Goal: Information Seeking & Learning: Learn about a topic

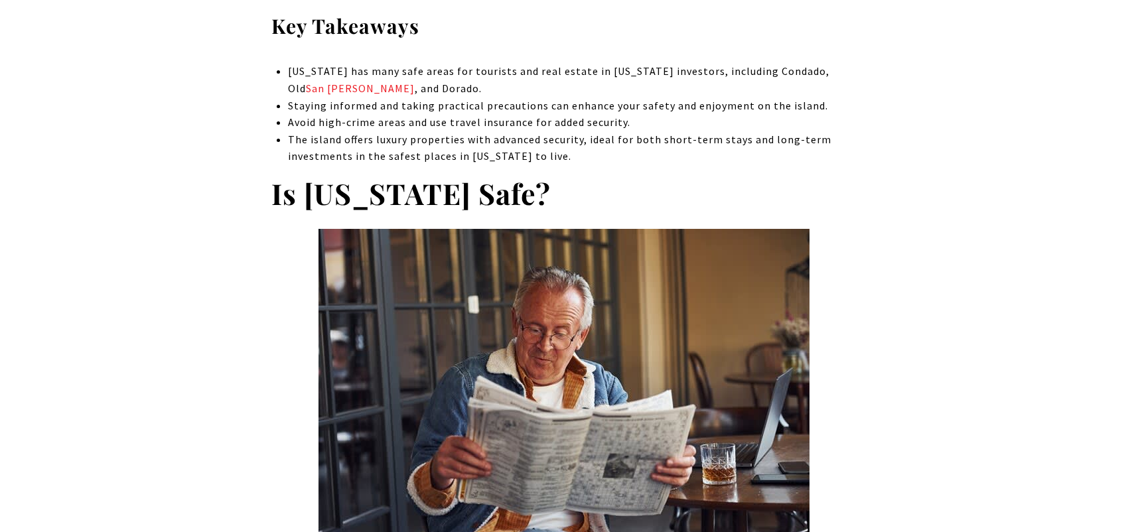
scroll to position [953, 0]
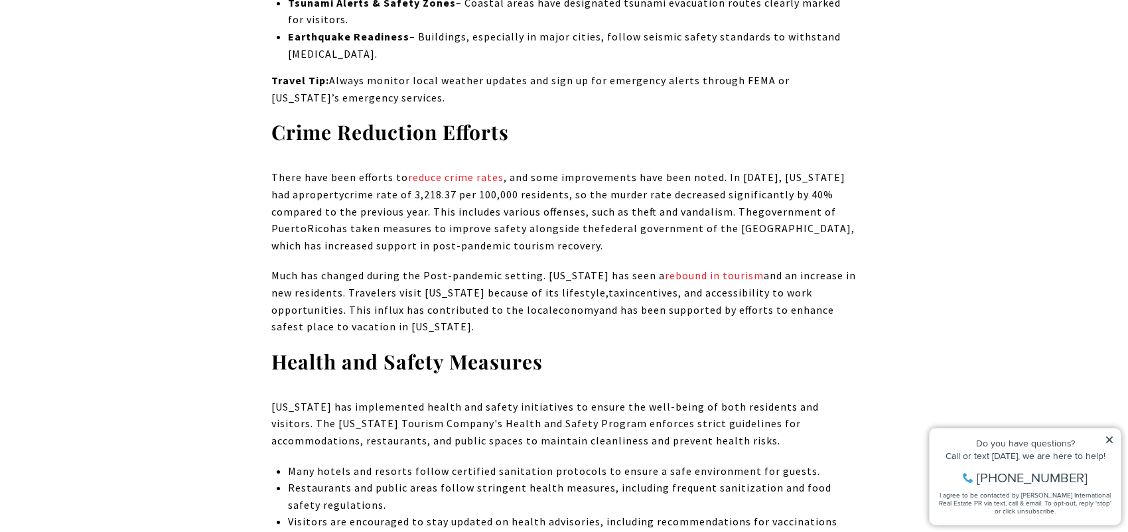
click at [780, 269] on span "and an increase in new residents. Travelers visit [US_STATE] because of its lif…" at bounding box center [563, 284] width 585 height 31
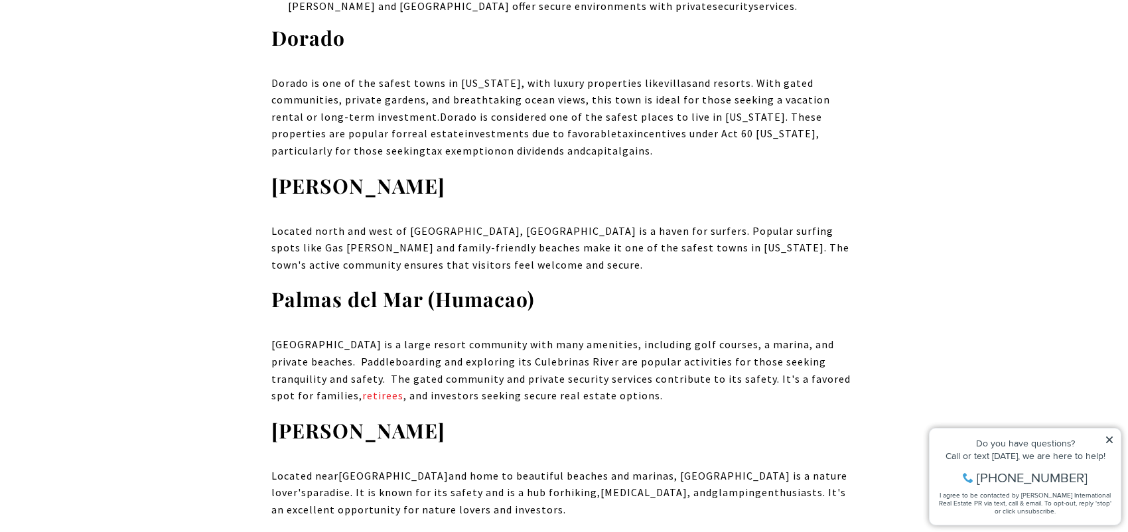
click at [750, 336] on p "[GEOGRAPHIC_DATA] is a large resort community with many amenities, including go…" at bounding box center [563, 370] width 585 height 68
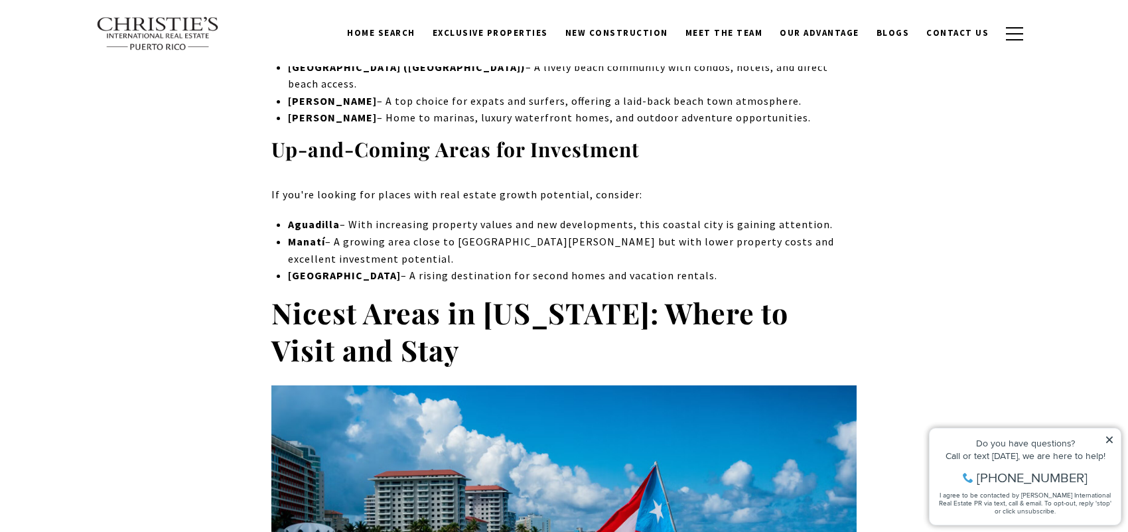
scroll to position [5308, 0]
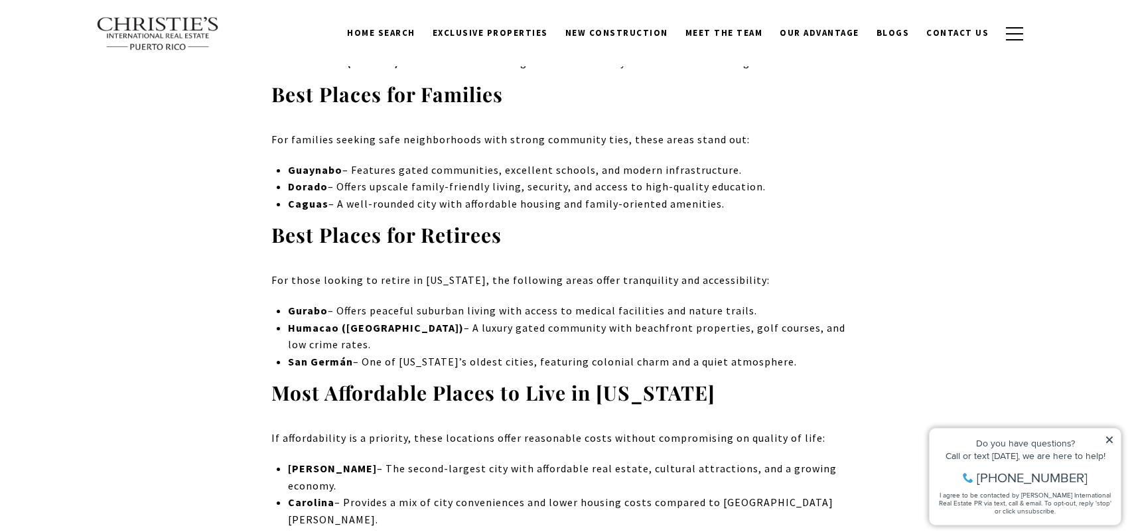
click at [1105, 445] on div "Do you have questions?" at bounding box center [1025, 443] width 178 height 9
click at [1113, 433] on div "Do you have questions? Call or text [DATE], we are here to help! [PHONE_NUMBER]…" at bounding box center [1025, 477] width 191 height 96
click at [1111, 434] on div "Do you have questions? Call or text [DATE], we are here to help! [PHONE_NUMBER]…" at bounding box center [1025, 477] width 191 height 96
click at [1111, 436] on icon at bounding box center [1109, 439] width 9 height 9
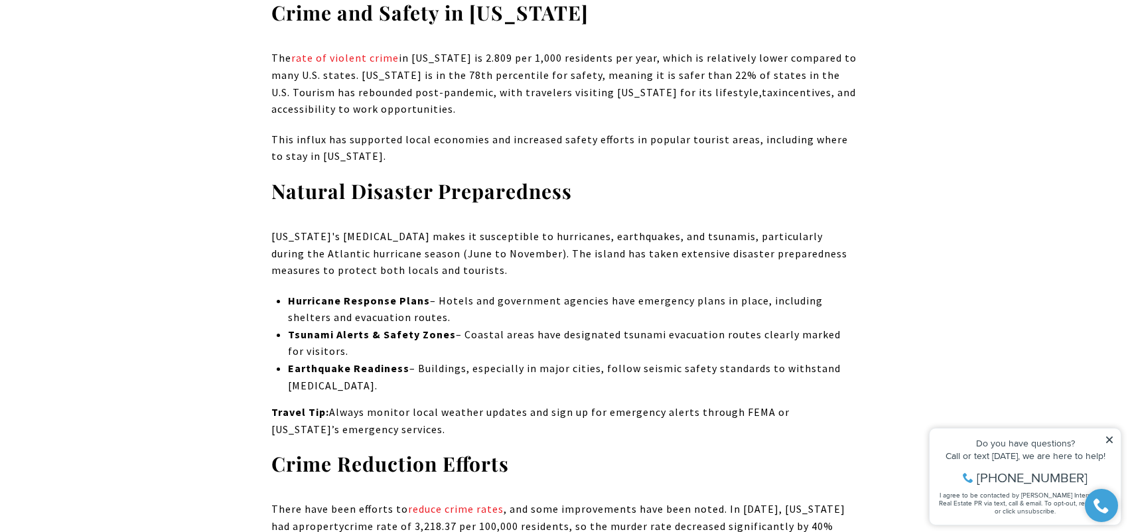
scroll to position [1592, 0]
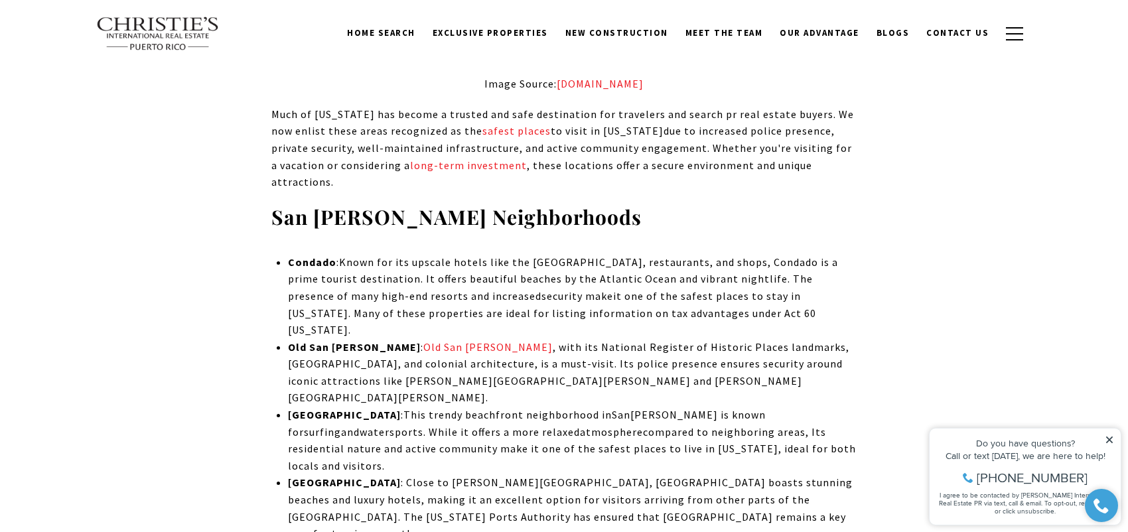
scroll to position [2787, 0]
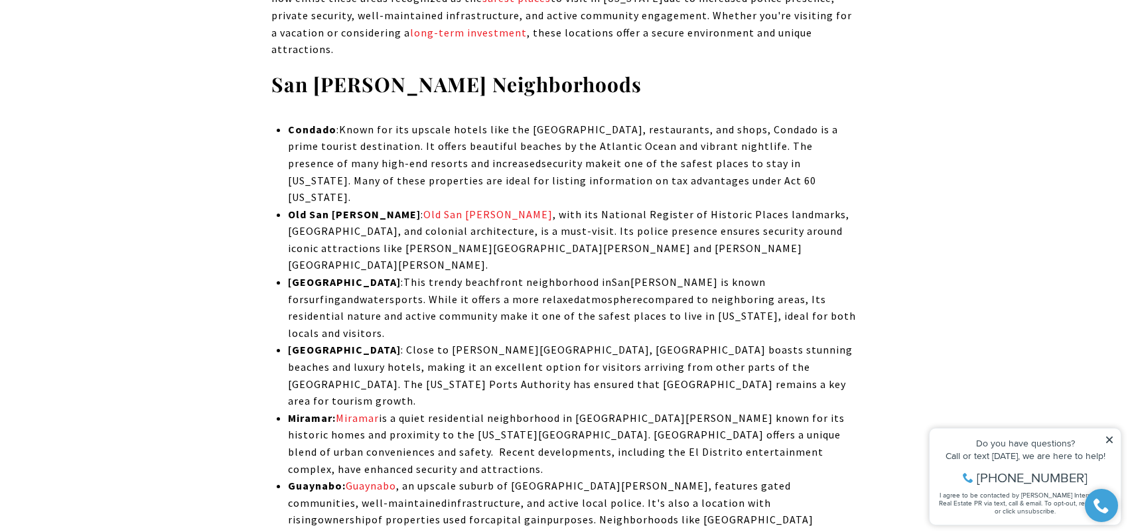
click at [563, 478] on li "[GEOGRAPHIC_DATA]: [GEOGRAPHIC_DATA] , an upscale suburb of [GEOGRAPHIC_DATA][P…" at bounding box center [572, 512] width 569 height 68
click at [1109, 440] on icon at bounding box center [1109, 440] width 7 height 7
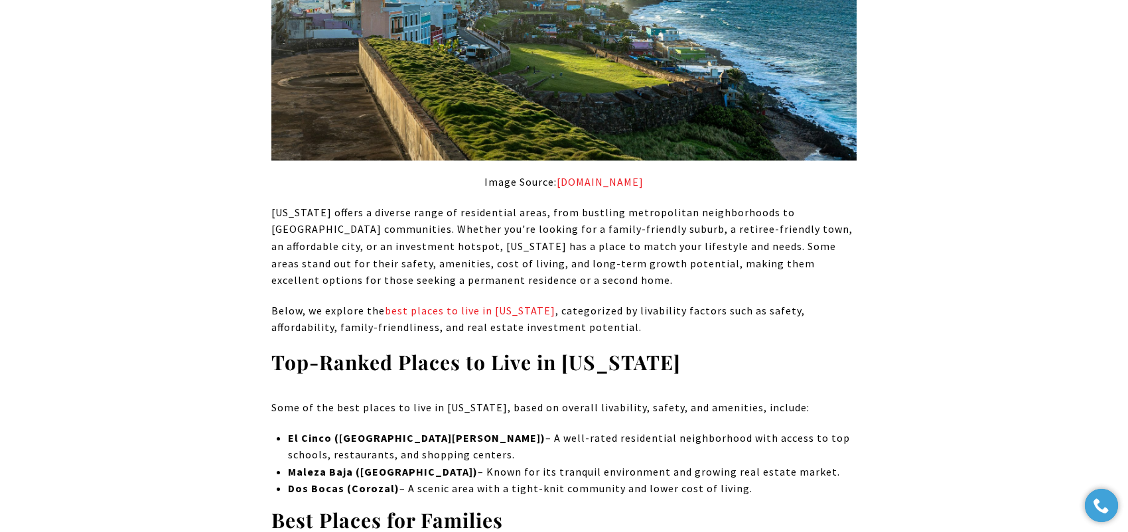
scroll to position [5043, 0]
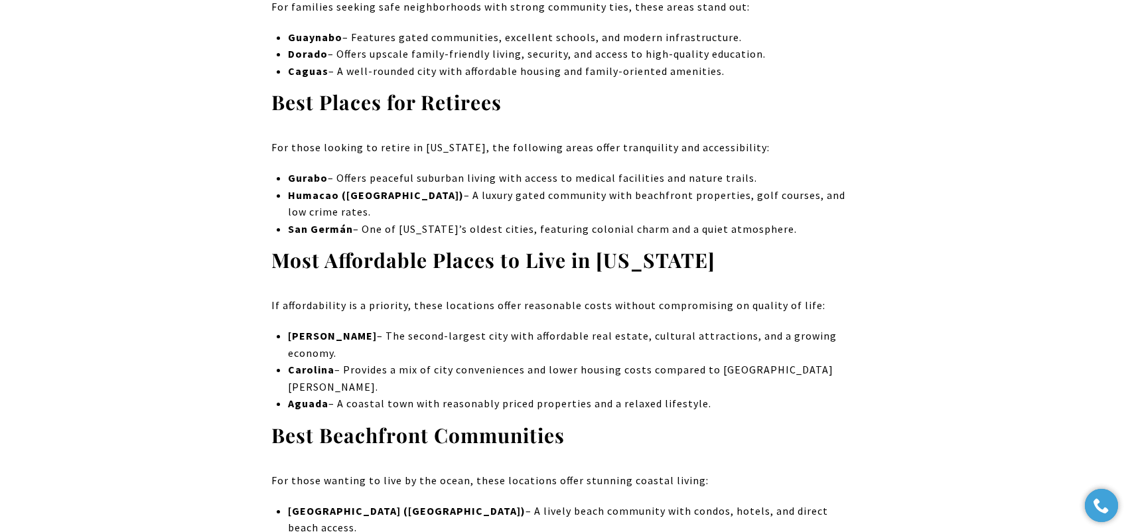
click at [462, 395] on li "Aguada – A coastal town with reasonably priced properties and a relaxed lifesty…" at bounding box center [572, 403] width 569 height 17
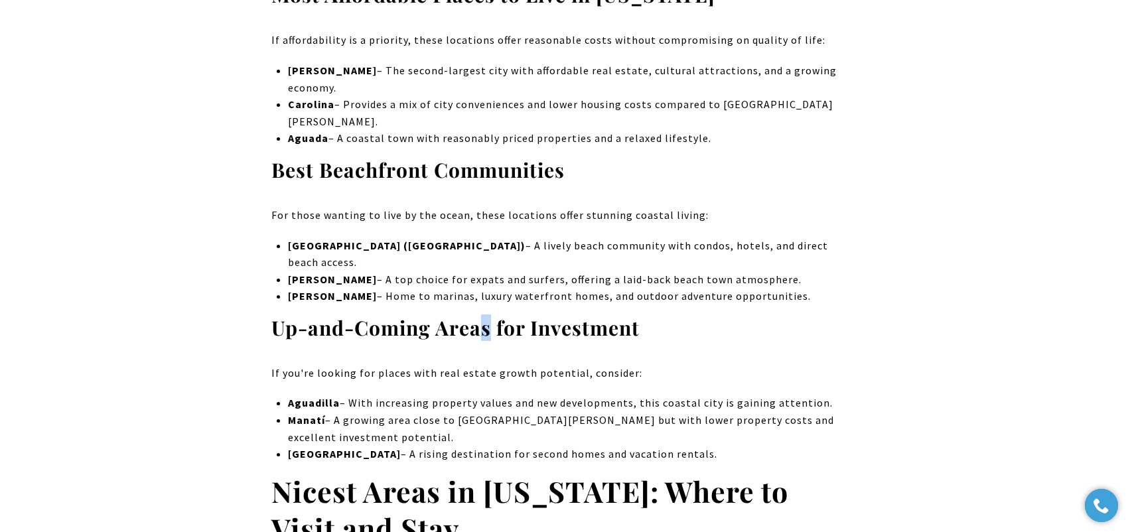
drag, startPoint x: 484, startPoint y: 102, endPoint x: 496, endPoint y: 111, distance: 14.2
click at [492, 315] on strong "Up-and-Coming Areas for Investment" at bounding box center [455, 328] width 368 height 27
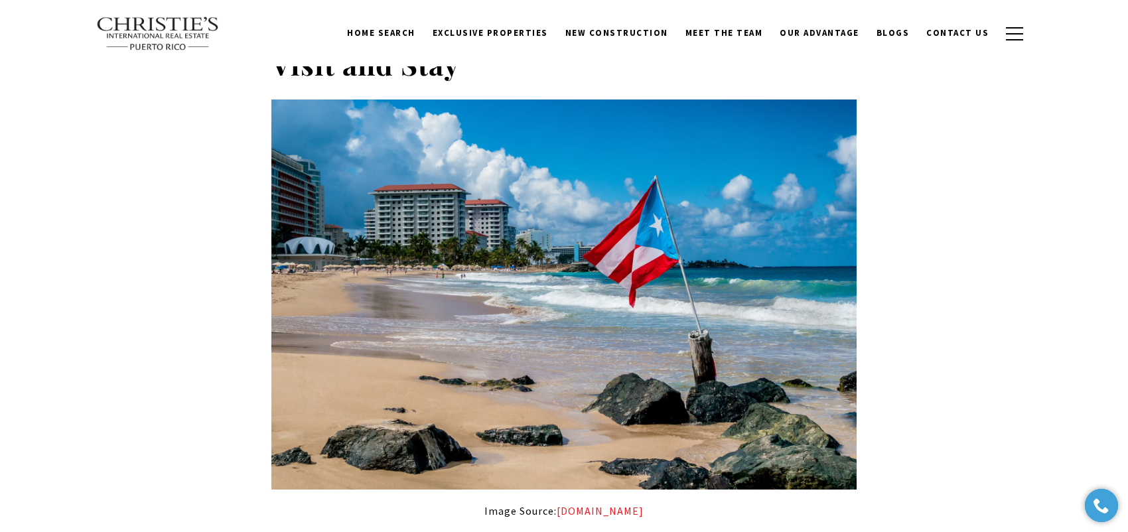
scroll to position [5972, 0]
